Goal: Check status: Check status

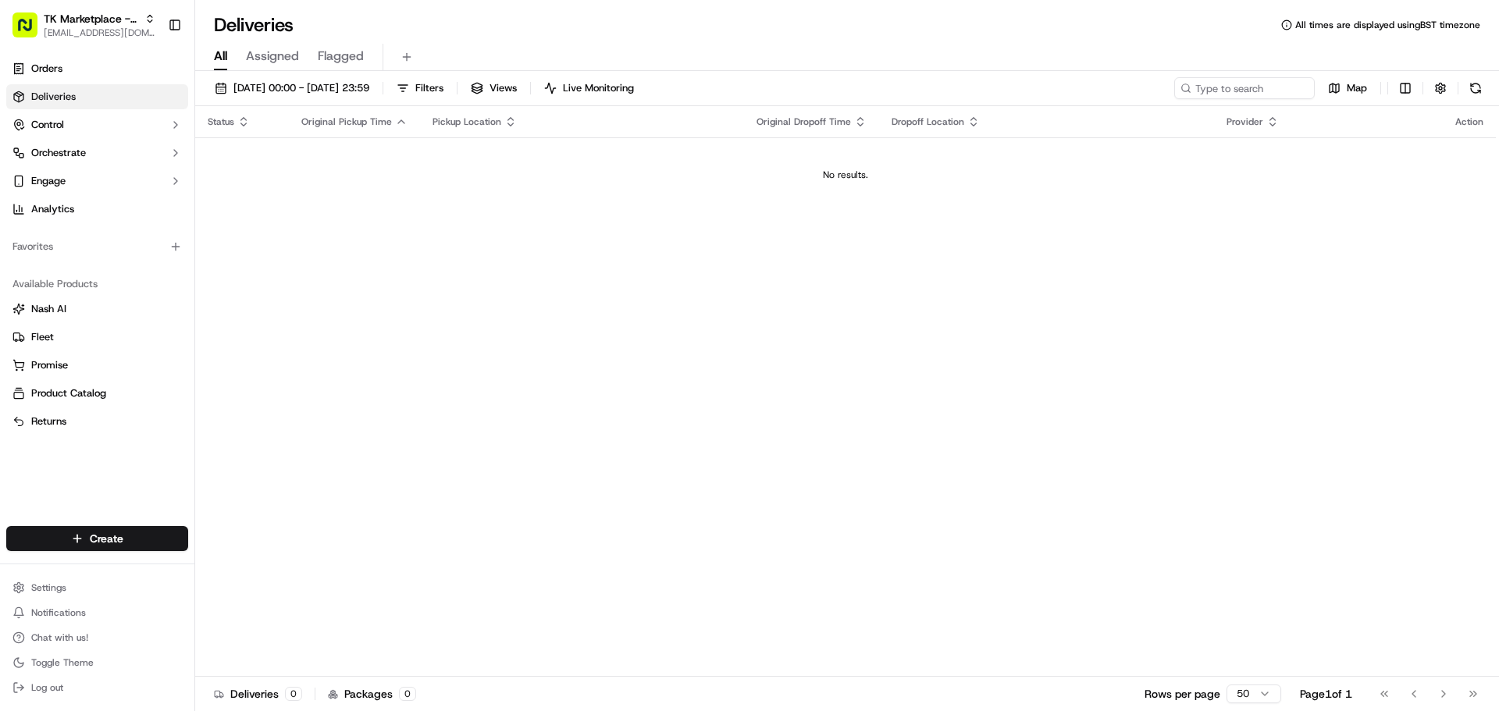
click at [130, 90] on link "Deliveries" at bounding box center [97, 96] width 182 height 25
click at [132, 63] on link "Orders" at bounding box center [97, 68] width 182 height 25
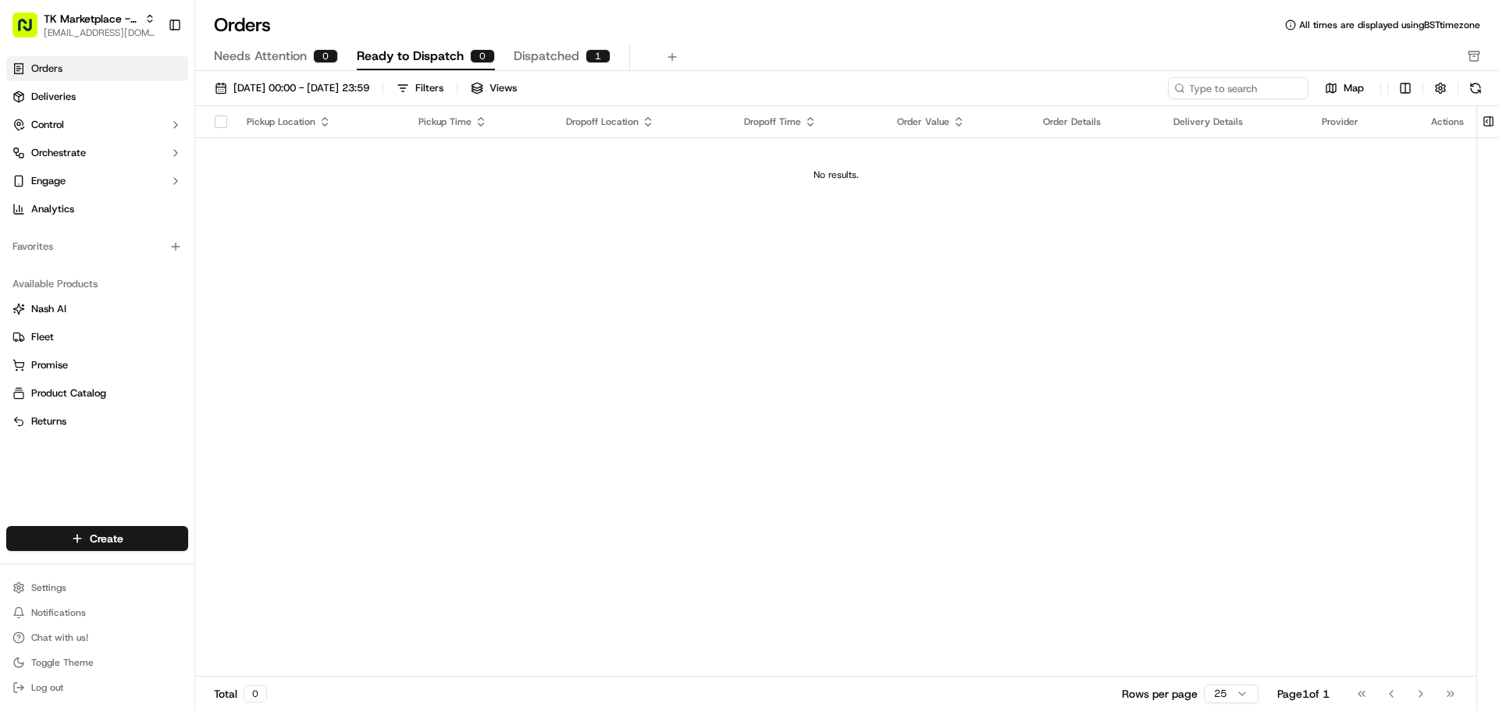
click at [305, 65] on span "Needs Attention" at bounding box center [260, 56] width 93 height 19
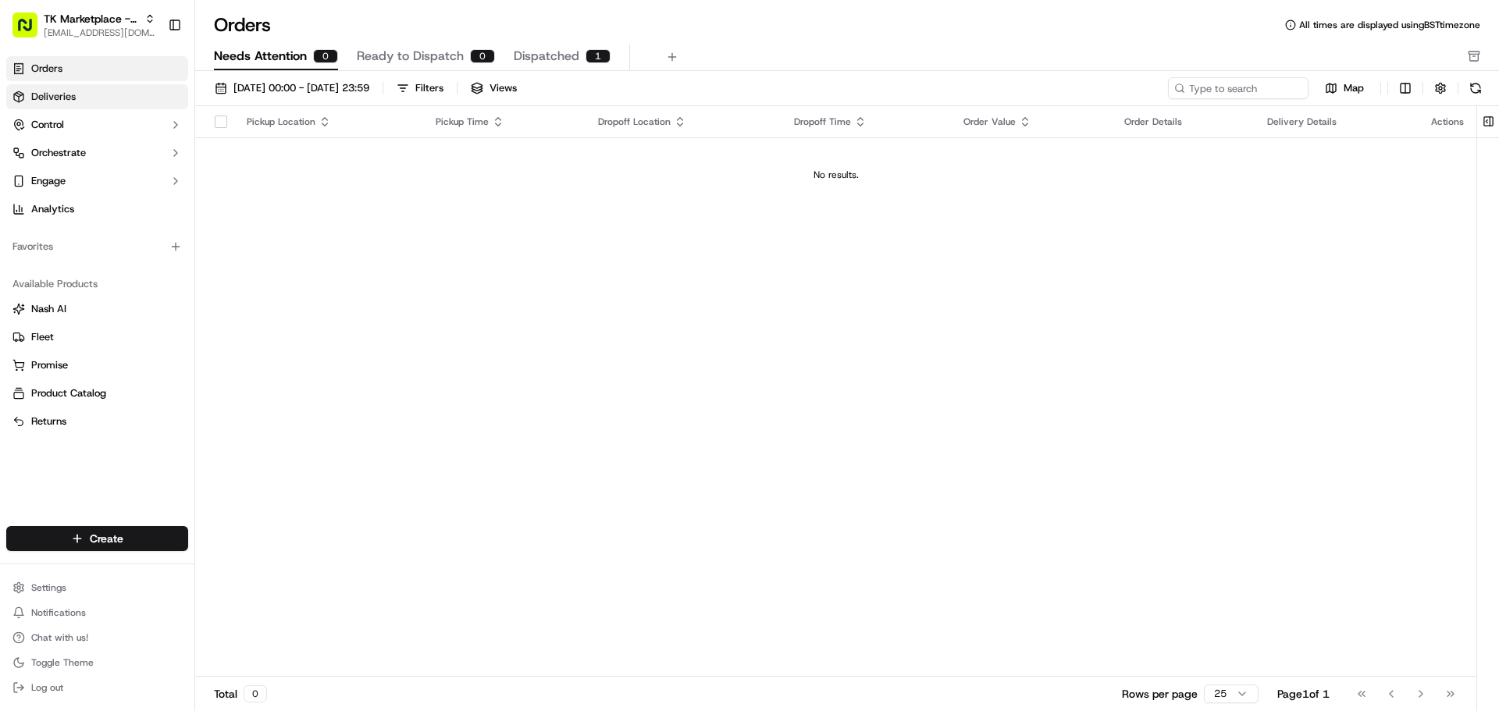
click at [111, 98] on link "Deliveries" at bounding box center [97, 96] width 182 height 25
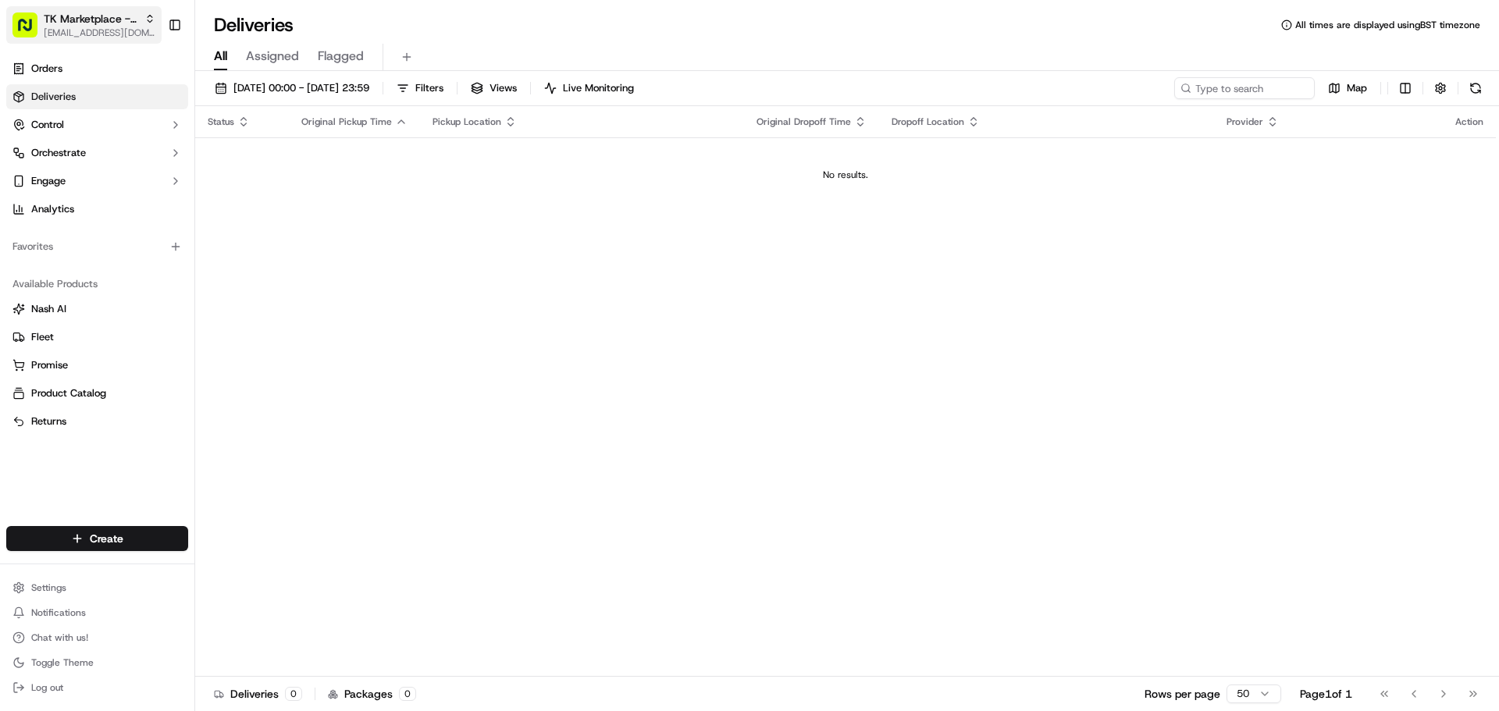
click at [151, 18] on icon "button" at bounding box center [149, 18] width 11 height 11
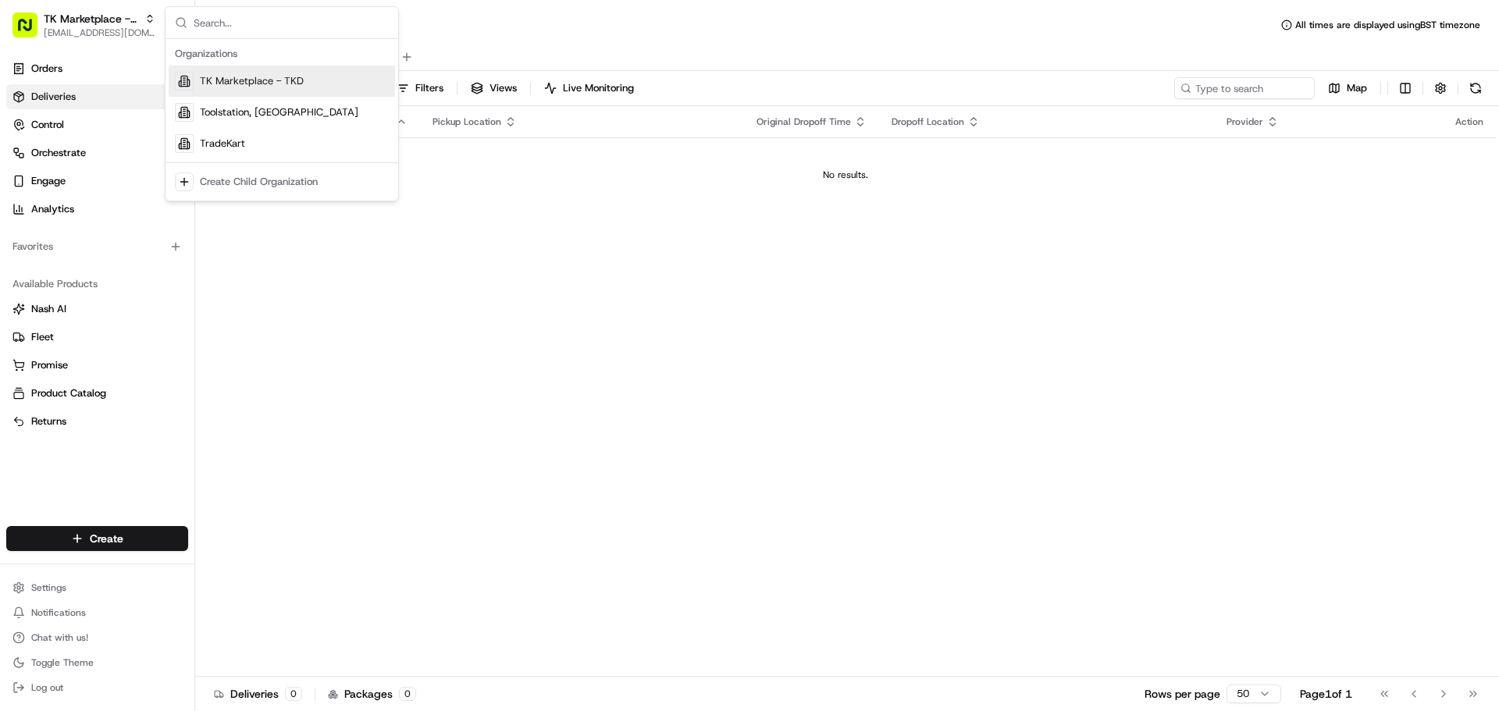
click at [292, 78] on span "TK Marketplace - TKD" at bounding box center [252, 81] width 104 height 14
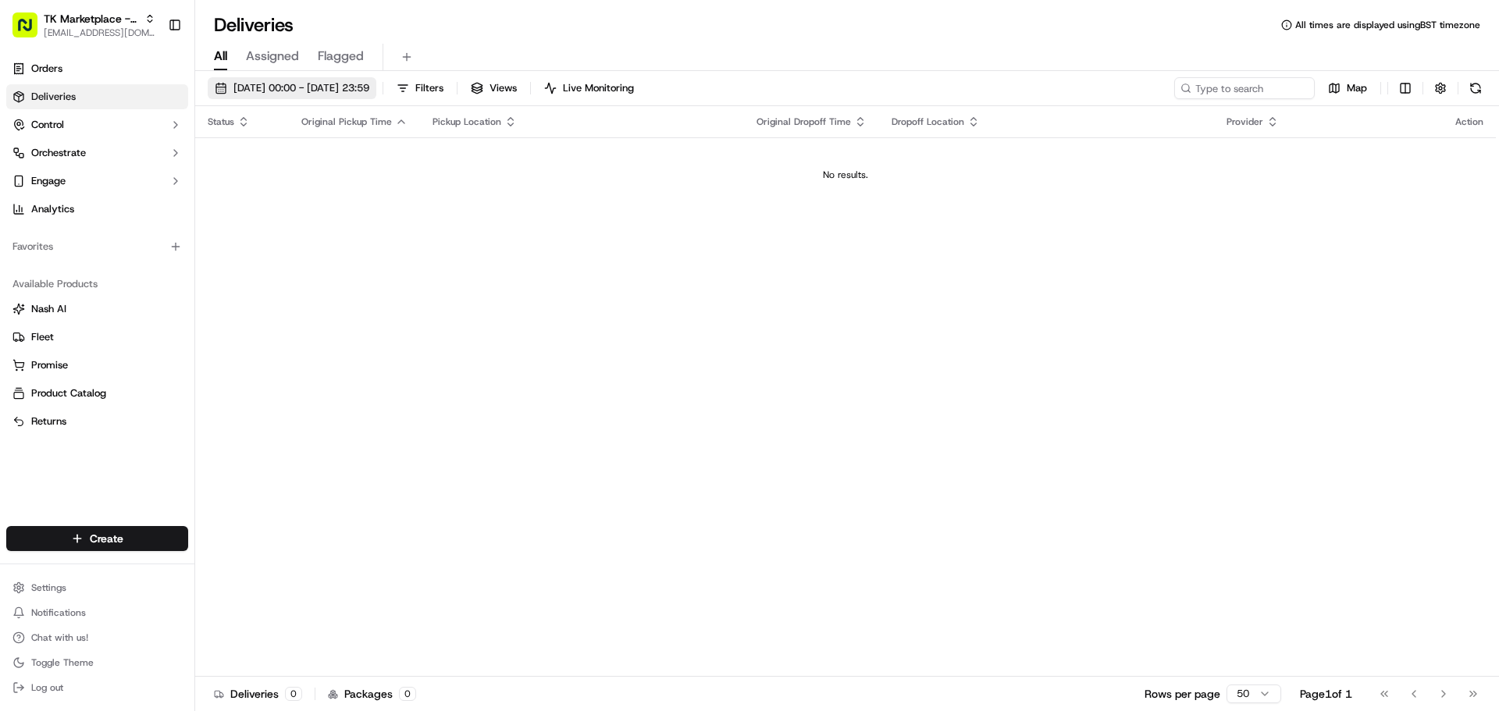
click at [369, 87] on span "[DATE] 00:00 - [DATE] 23:59" at bounding box center [301, 88] width 136 height 14
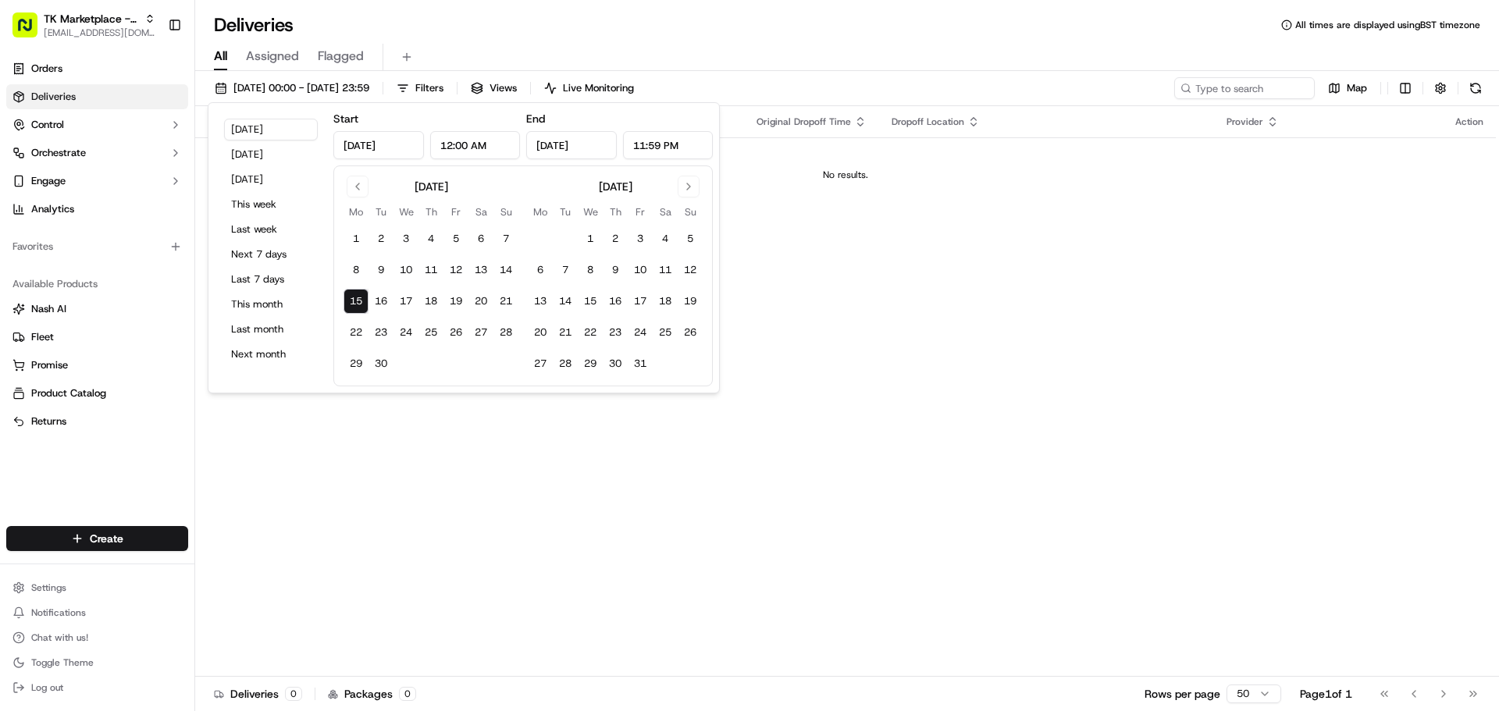
click at [363, 303] on button "15" at bounding box center [355, 301] width 25 height 25
